Goal: Find specific page/section: Find specific page/section

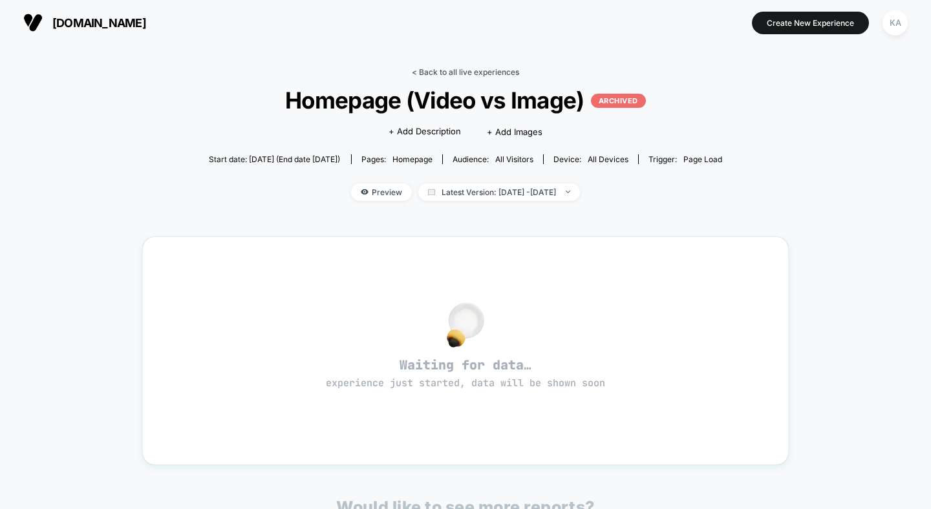
click at [469, 67] on link "< Back to all live experiences" at bounding box center [465, 72] width 107 height 10
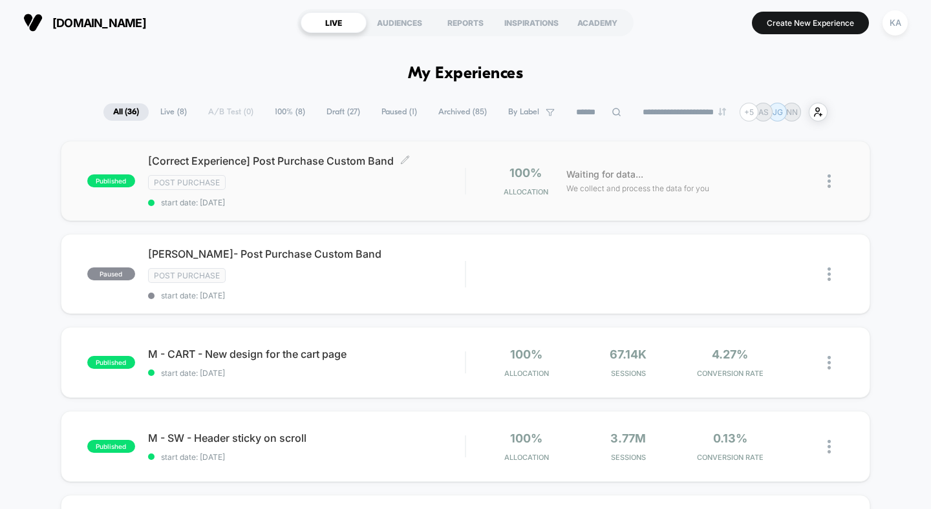
click at [323, 162] on span "[Correct Experience] Post Purchase Custom Band Click to edit experience details" at bounding box center [306, 160] width 317 height 13
